Goal: Check status: Check status

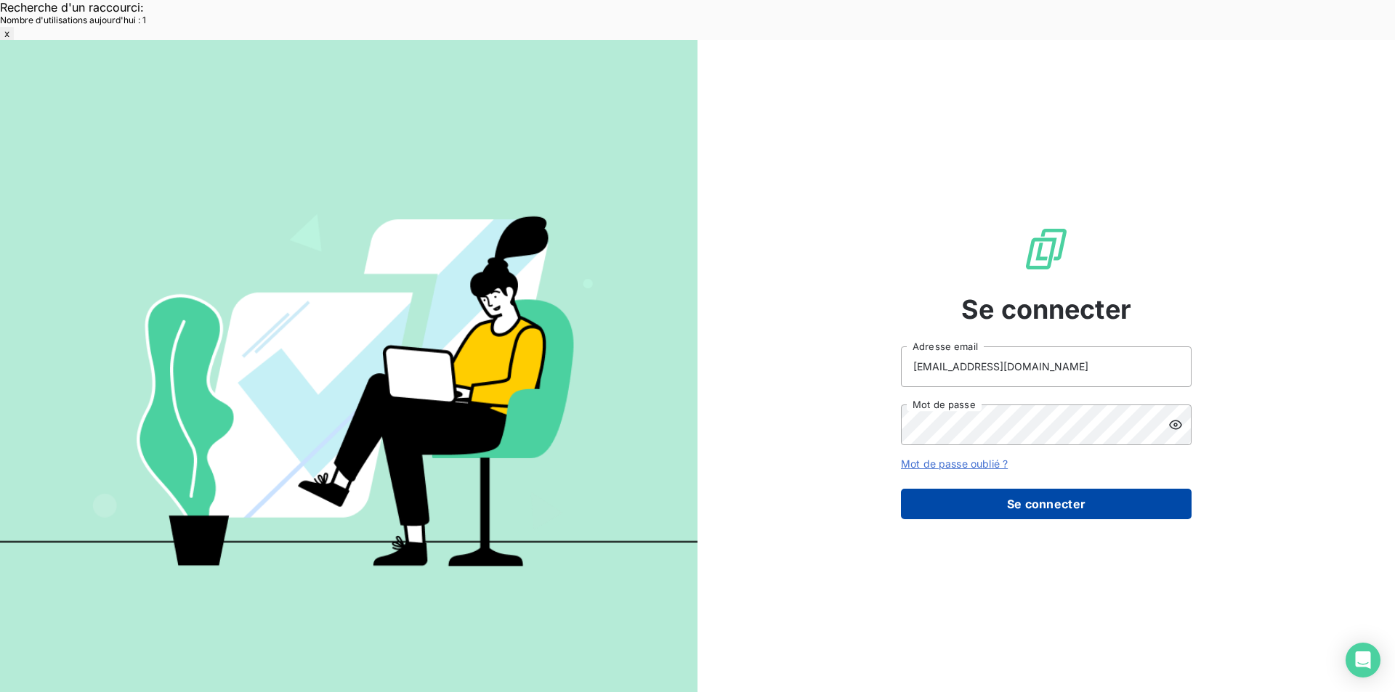
click at [999, 489] on button "Se connecter" at bounding box center [1046, 504] width 291 height 31
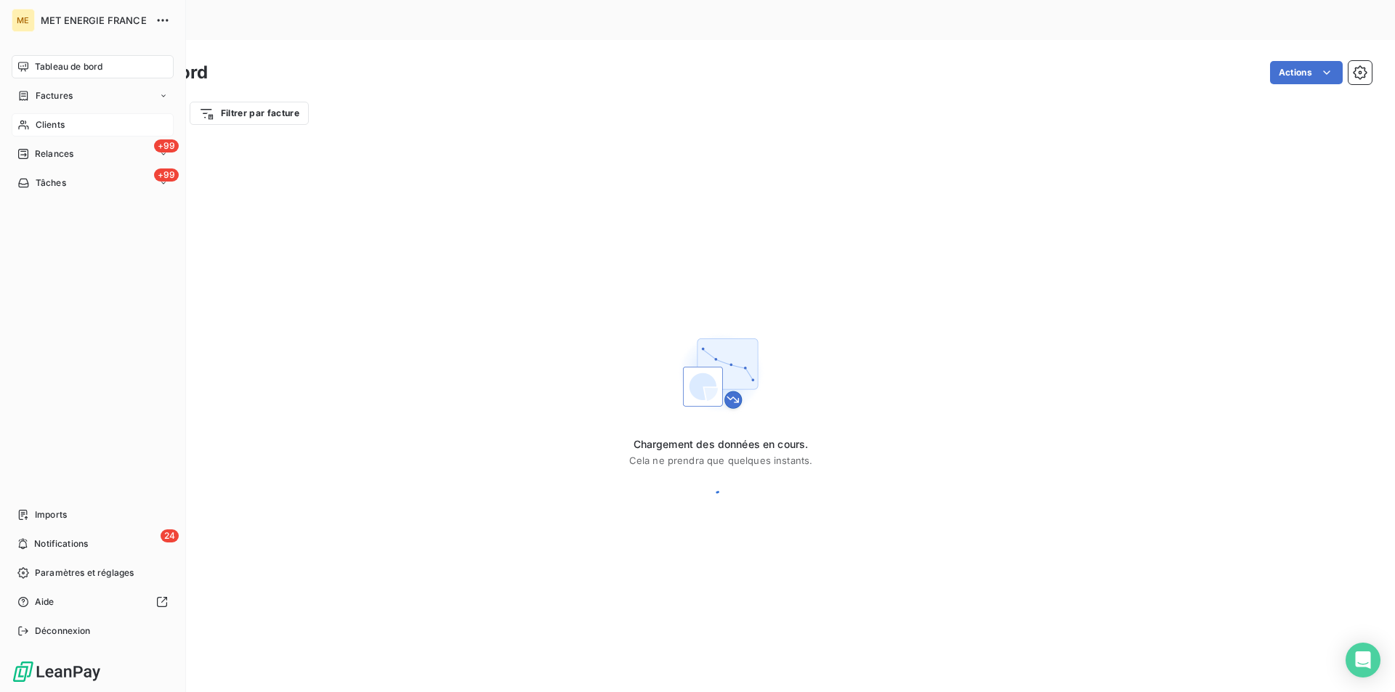
click at [34, 126] on div "Clients" at bounding box center [93, 124] width 162 height 23
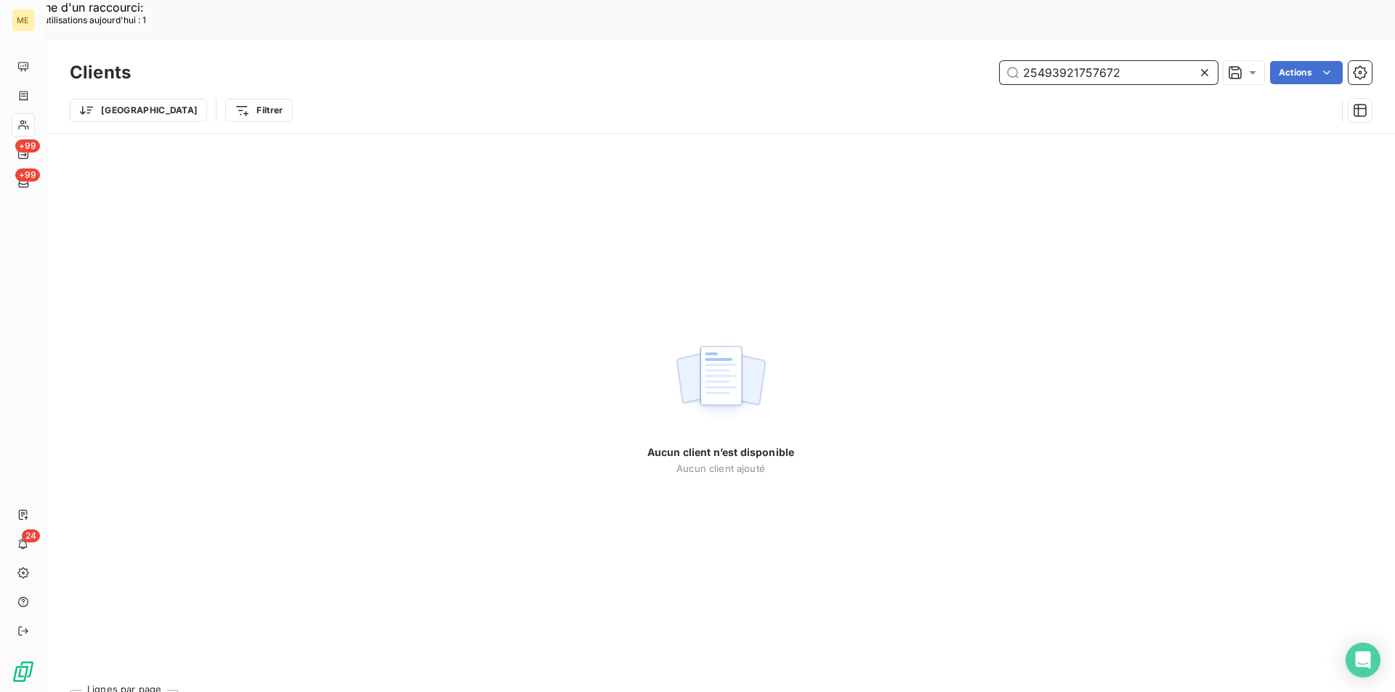
drag, startPoint x: 1136, startPoint y: 24, endPoint x: 990, endPoint y: 12, distance: 146.5
click at [990, 40] on div "Clients 25493921757672 Actions Trier Filtrer" at bounding box center [721, 86] width 1349 height 93
paste input "METFRA000018813"
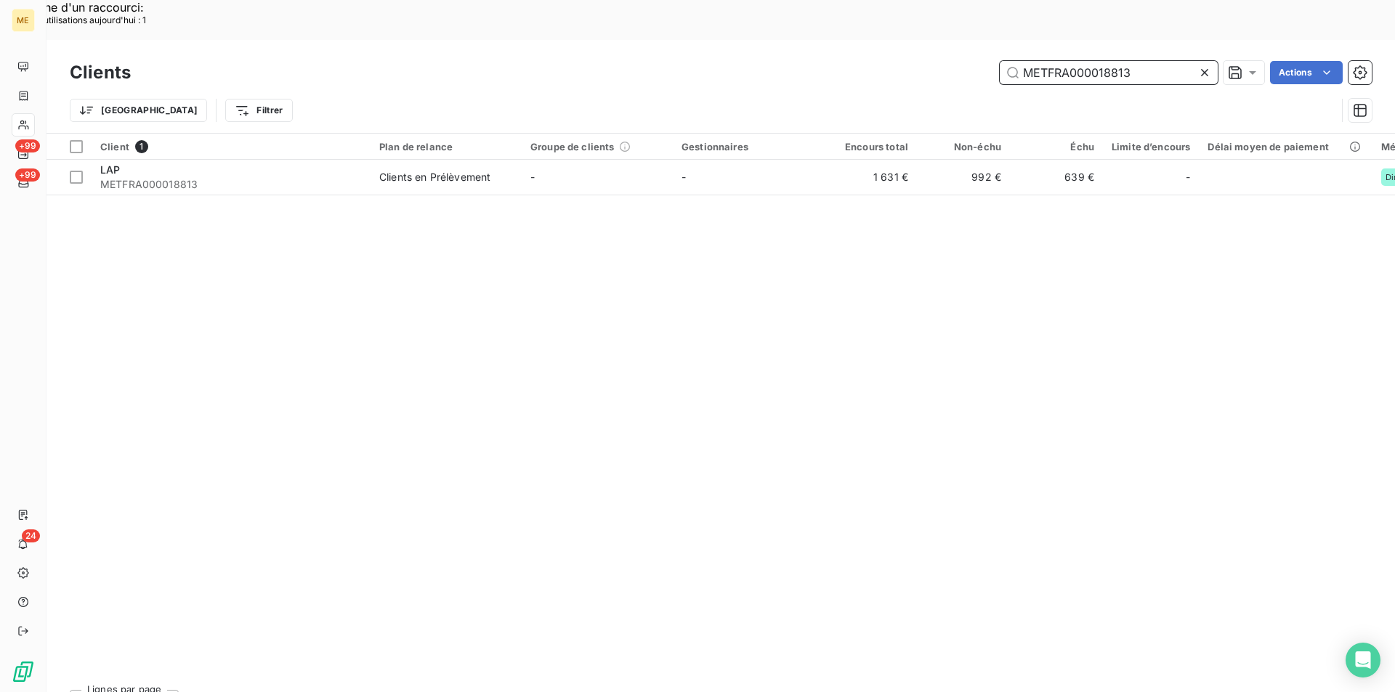
type input "METFRA000018813"
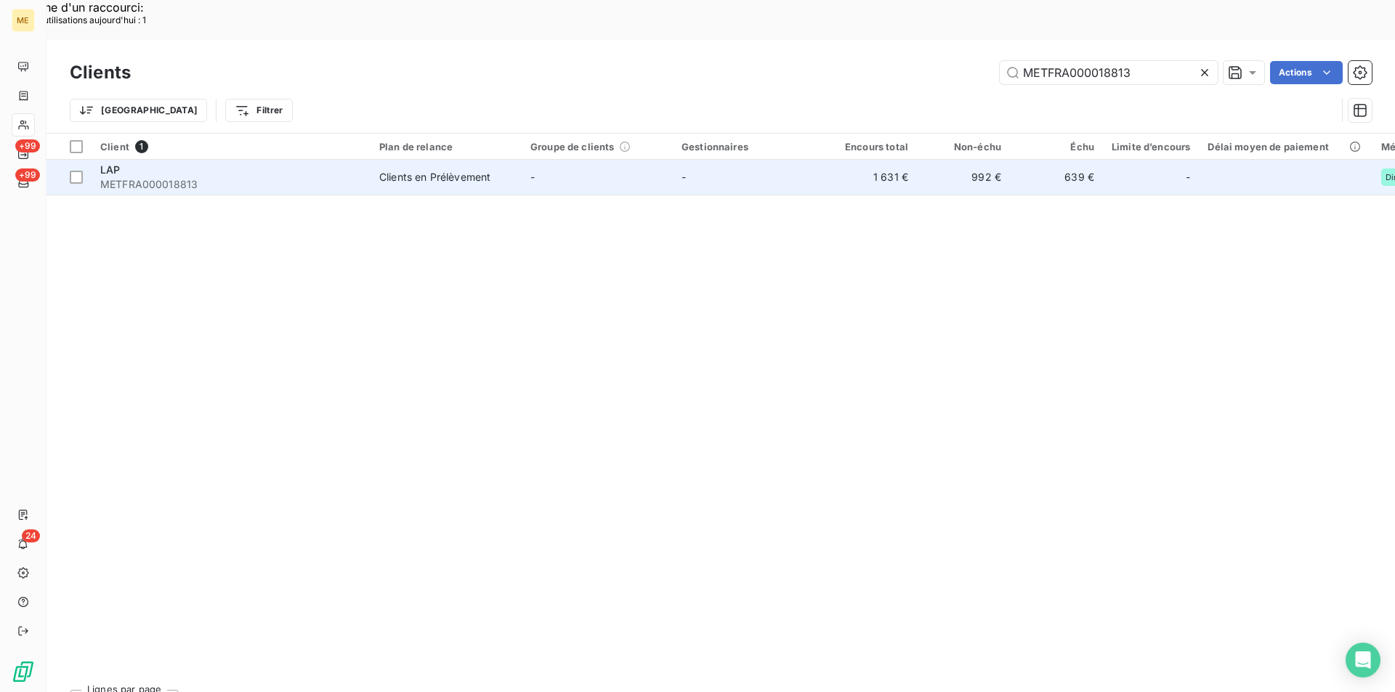
click at [170, 163] on div "LAP" at bounding box center [231, 170] width 262 height 15
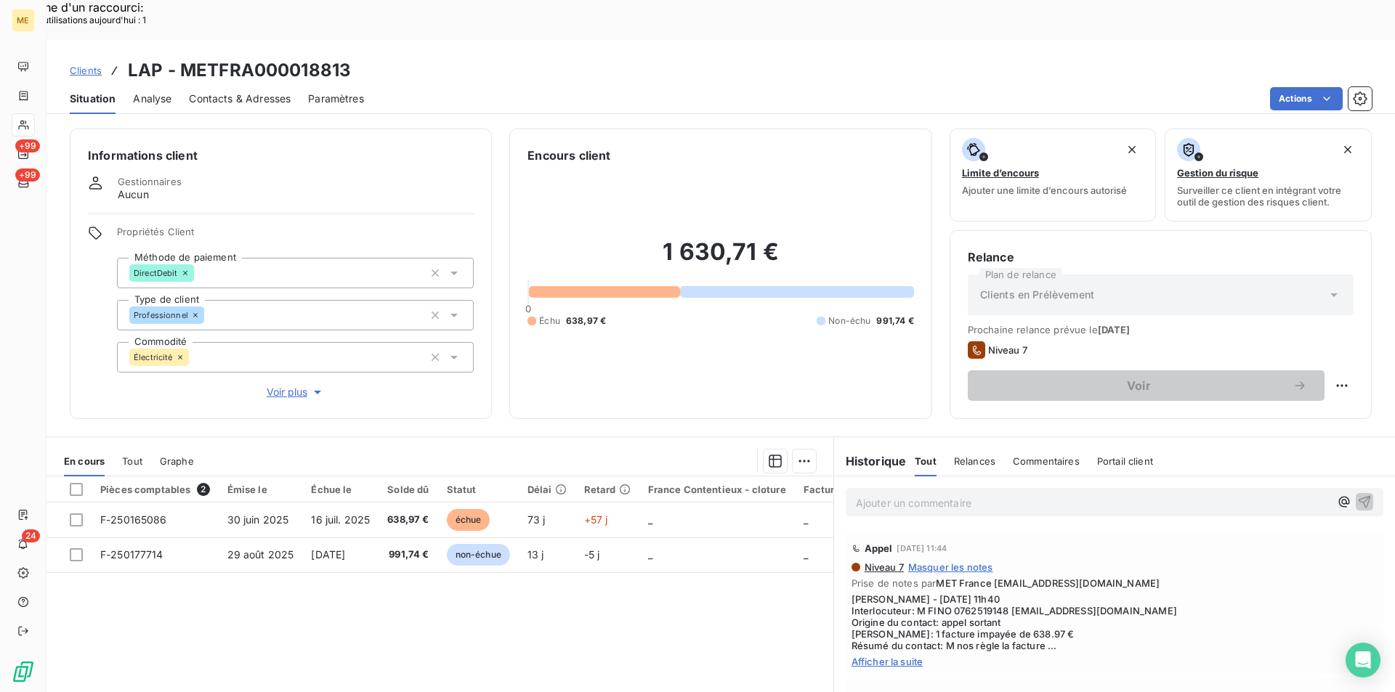
click at [912, 656] on span "Afficher la suite" at bounding box center [1115, 662] width 526 height 12
